Goal: Task Accomplishment & Management: Manage account settings

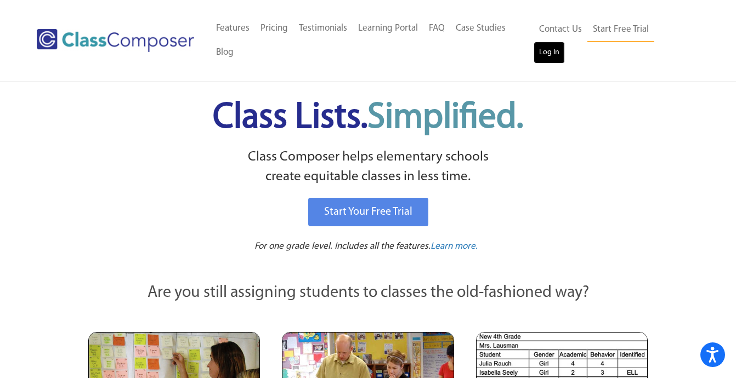
click at [565, 42] on link "Log In" at bounding box center [549, 53] width 31 height 22
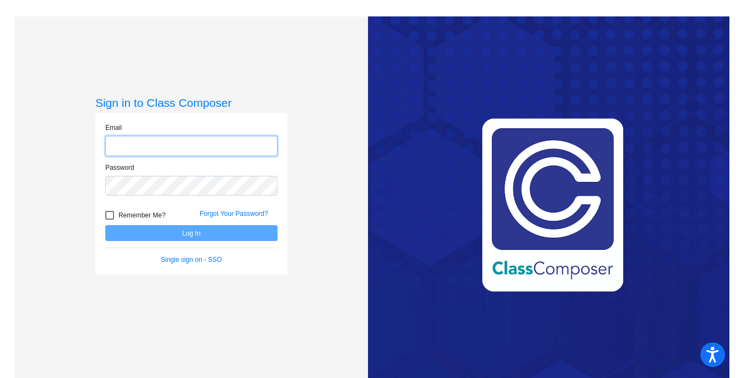
click at [217, 150] on input "email" at bounding box center [191, 146] width 172 height 20
click at [217, 149] on input "email" at bounding box center [191, 146] width 172 height 20
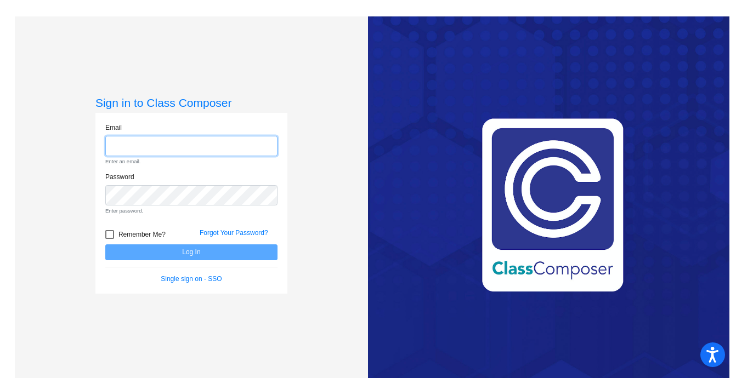
type input "hbenjamin@lgusd.org"
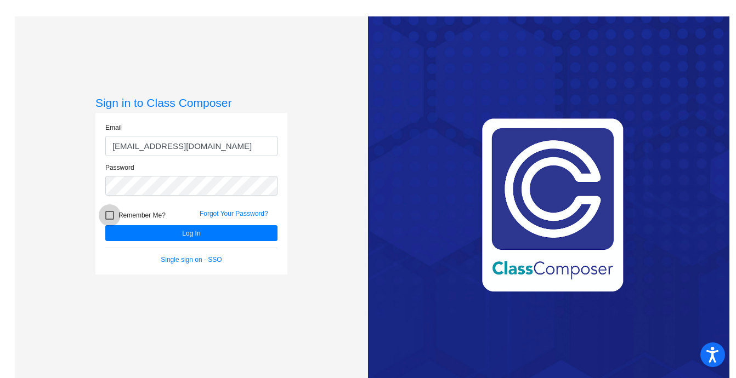
click at [108, 214] on div at bounding box center [109, 215] width 9 height 9
click at [109, 220] on input "Remember Me?" at bounding box center [109, 220] width 1 height 1
checkbox input "true"
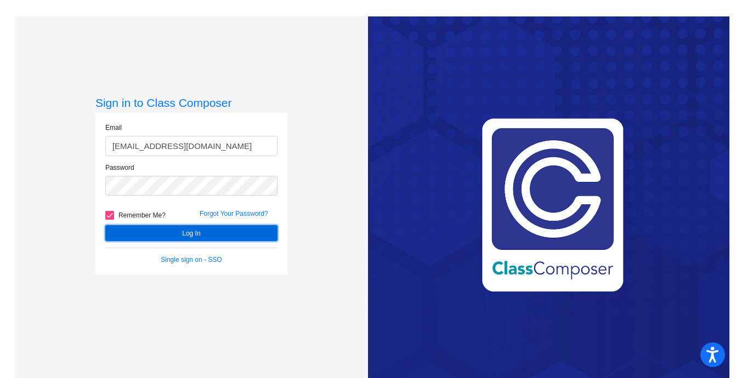
click at [180, 230] on button "Log In" at bounding box center [191, 233] width 172 height 16
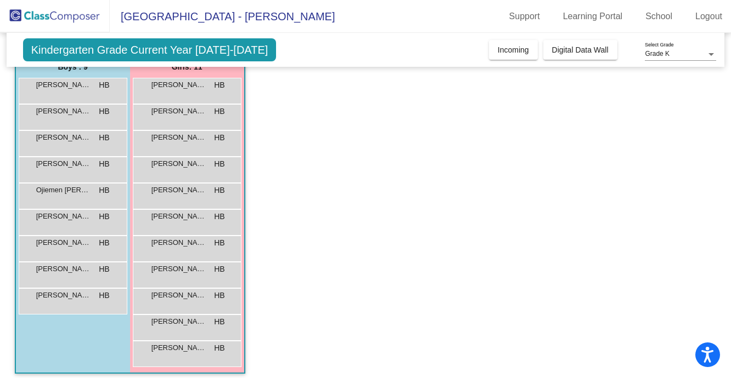
scroll to position [104, 0]
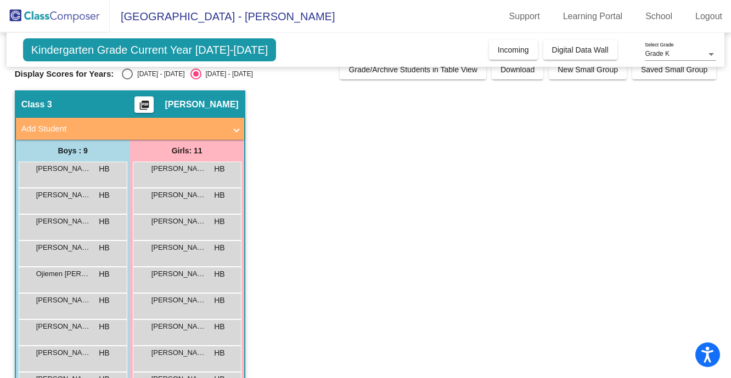
scroll to position [13, 0]
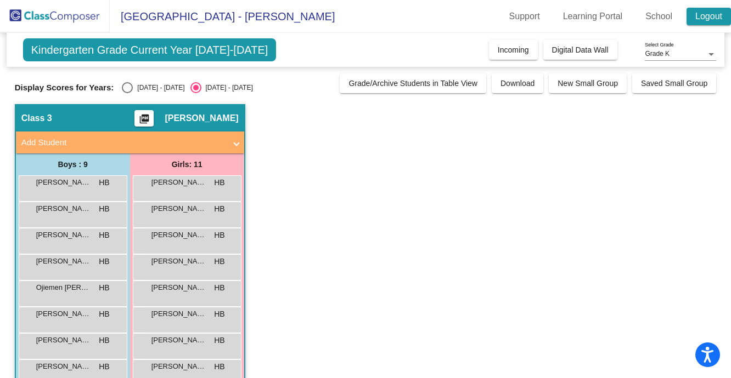
click at [719, 13] on link "Logout" at bounding box center [708, 17] width 44 height 18
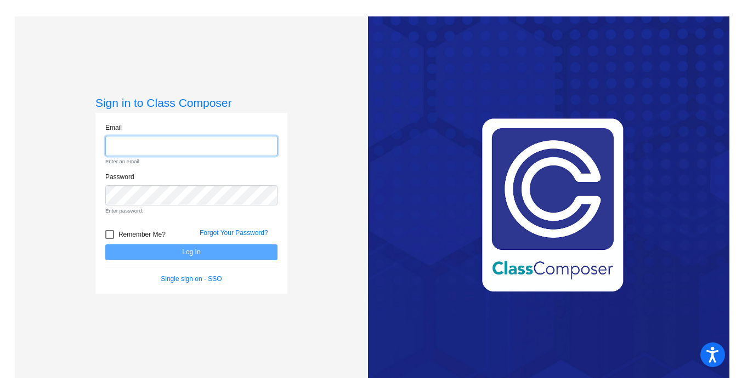
type input "hbenjamin@lgusd.org"
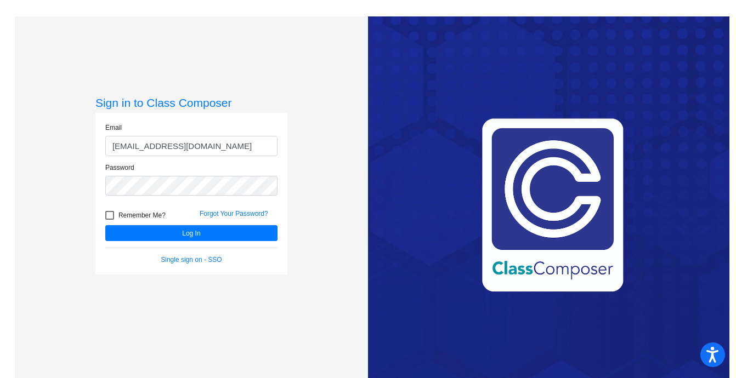
click at [112, 215] on div at bounding box center [109, 215] width 9 height 9
click at [110, 220] on input "Remember Me?" at bounding box center [109, 220] width 1 height 1
checkbox input "true"
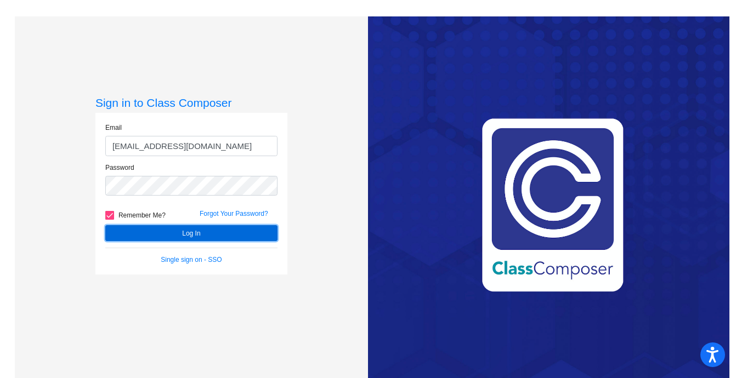
click at [154, 231] on button "Log In" at bounding box center [191, 233] width 172 height 16
